Goal: Information Seeking & Learning: Understand process/instructions

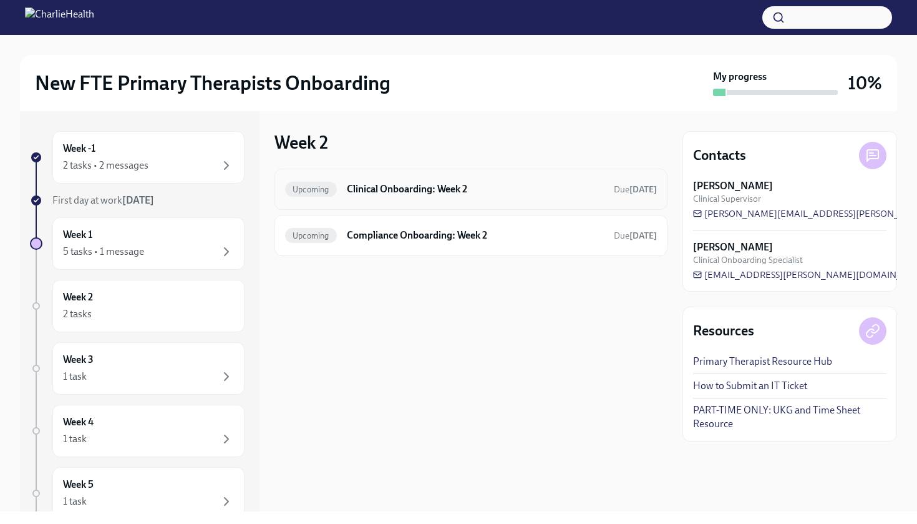
click at [411, 193] on h6 "Clinical Onboarding: Week 2" at bounding box center [475, 189] width 257 height 14
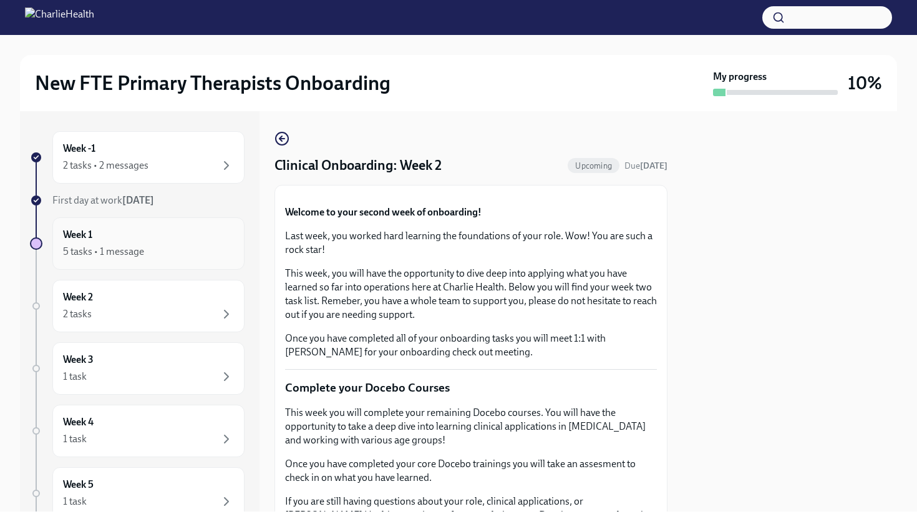
click at [181, 231] on div "Week 1 5 tasks • 1 message" at bounding box center [148, 243] width 171 height 31
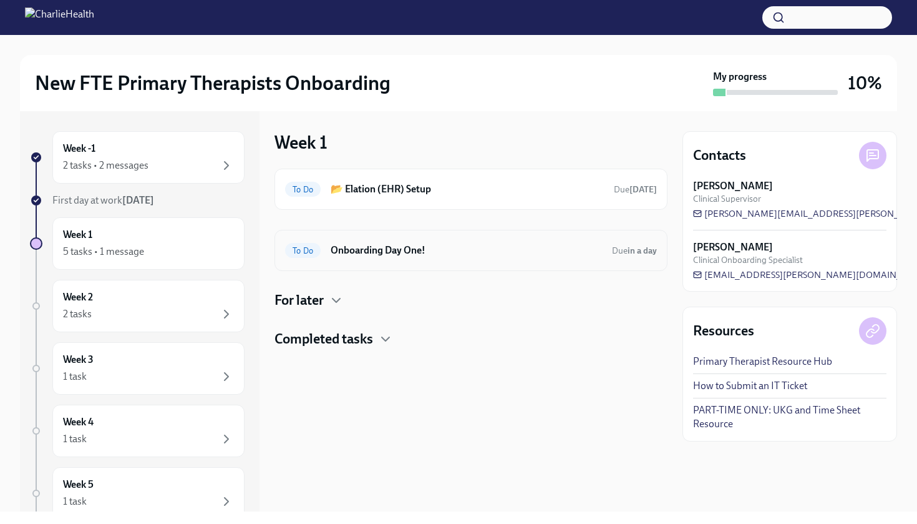
click at [407, 254] on h6 "Onboarding Day One!" at bounding box center [466, 250] width 271 height 14
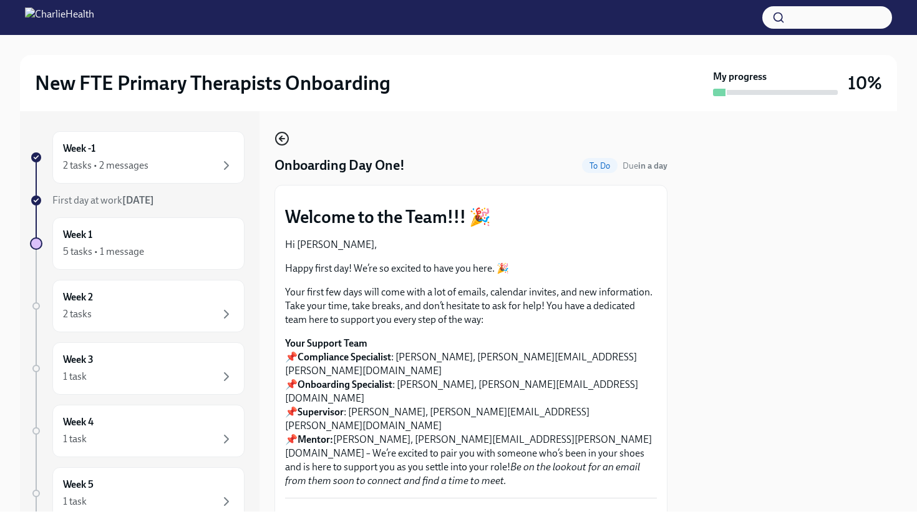
click at [282, 142] on icon "button" at bounding box center [282, 138] width 15 height 15
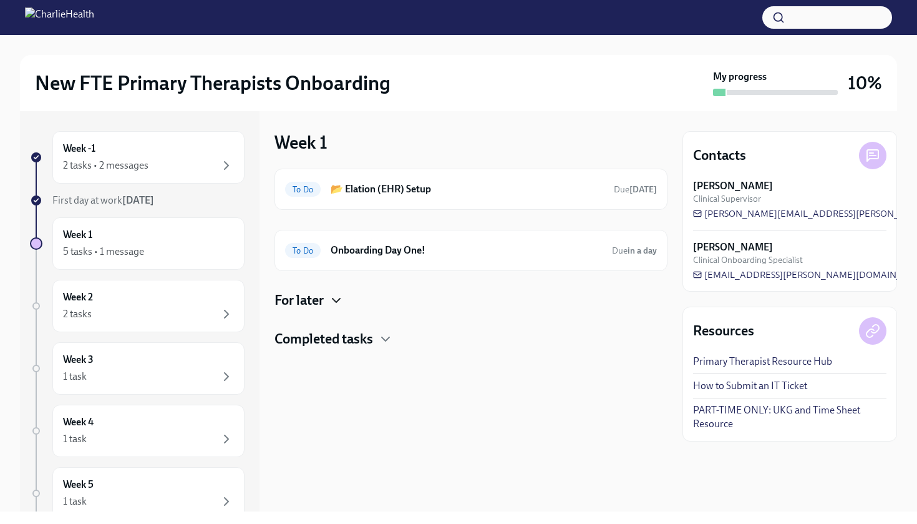
click at [335, 296] on icon "button" at bounding box center [336, 300] width 15 height 15
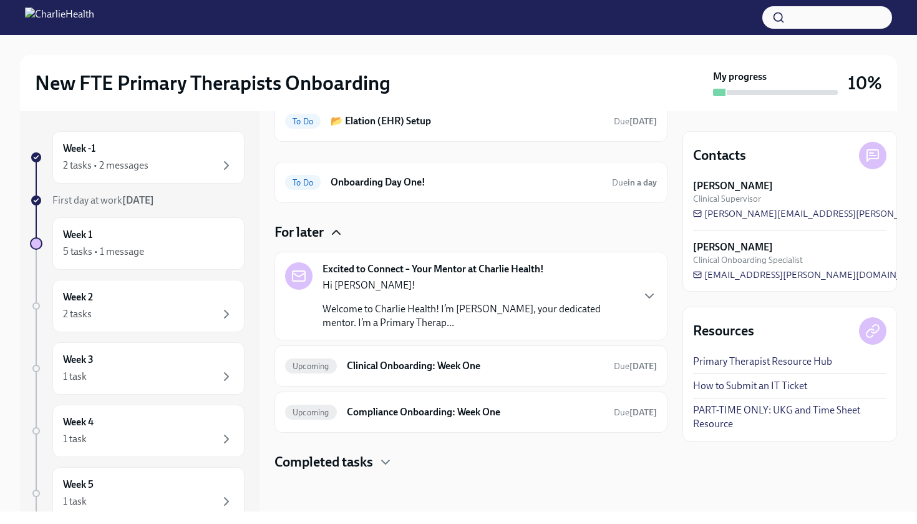
scroll to position [68, 0]
click at [434, 371] on h6 "Clinical Onboarding: Week One" at bounding box center [475, 366] width 257 height 14
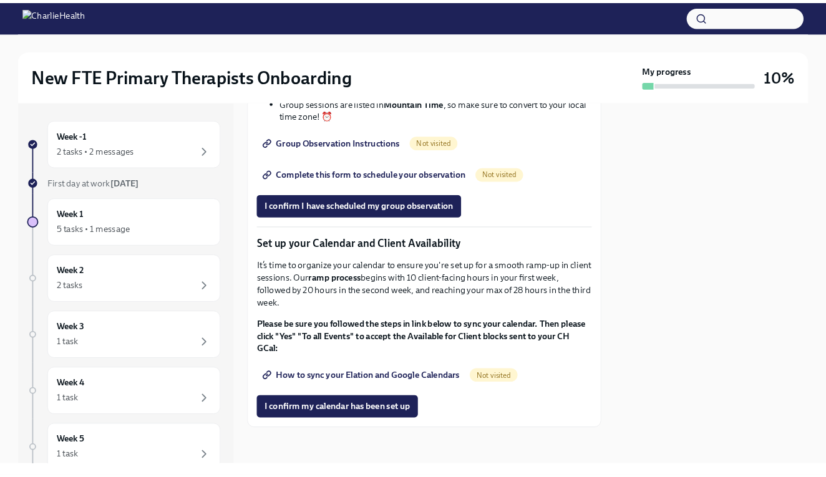
scroll to position [1991, 0]
